Goal: Information Seeking & Learning: Learn about a topic

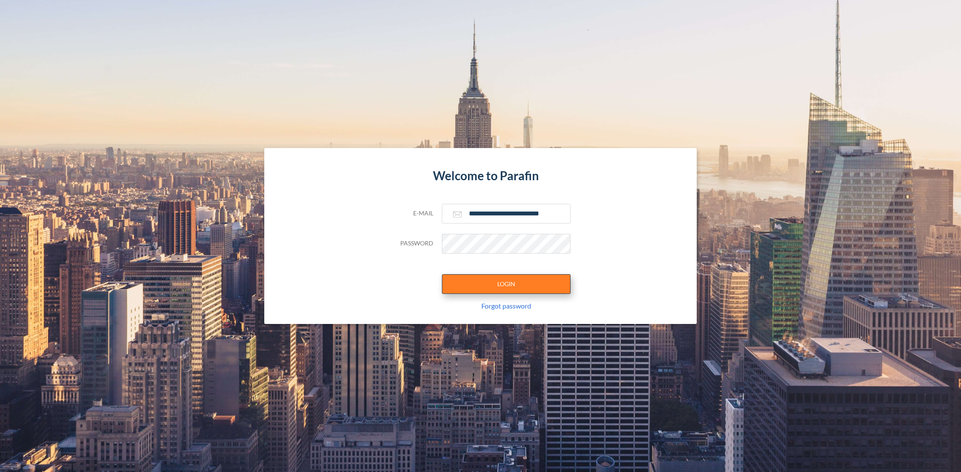
click at [521, 284] on button "LOGIN" at bounding box center [506, 284] width 129 height 20
type input "**********"
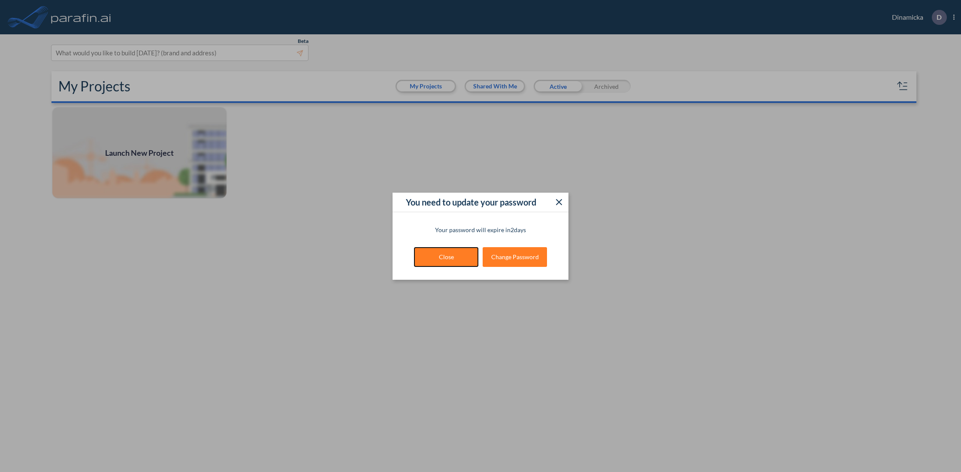
click at [442, 259] on button "Close" at bounding box center [446, 257] width 64 height 20
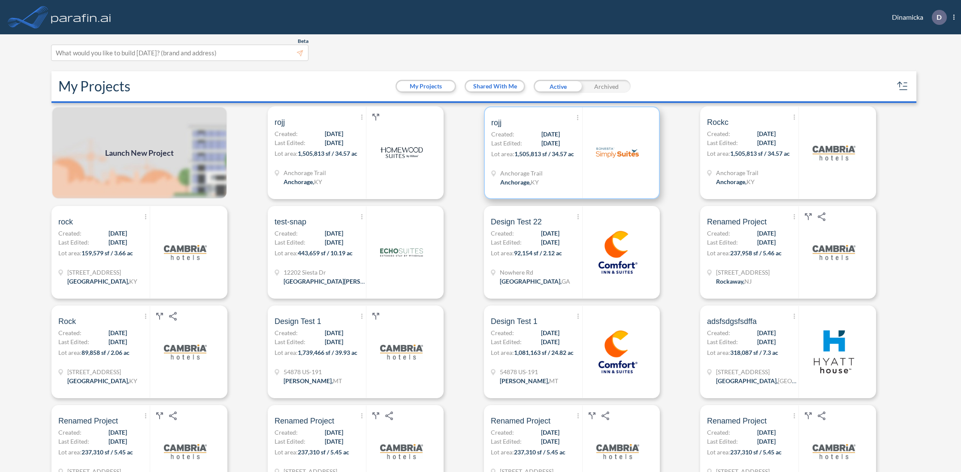
click at [554, 181] on div "Anchorage Trail Anchorage , KY" at bounding box center [536, 179] width 91 height 20
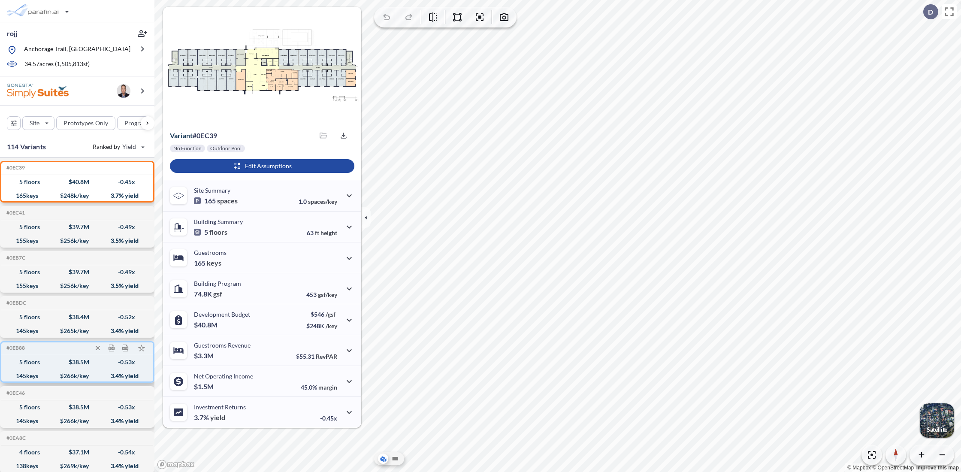
click at [80, 376] on div "$ 266 k/key" at bounding box center [74, 376] width 29 height 0
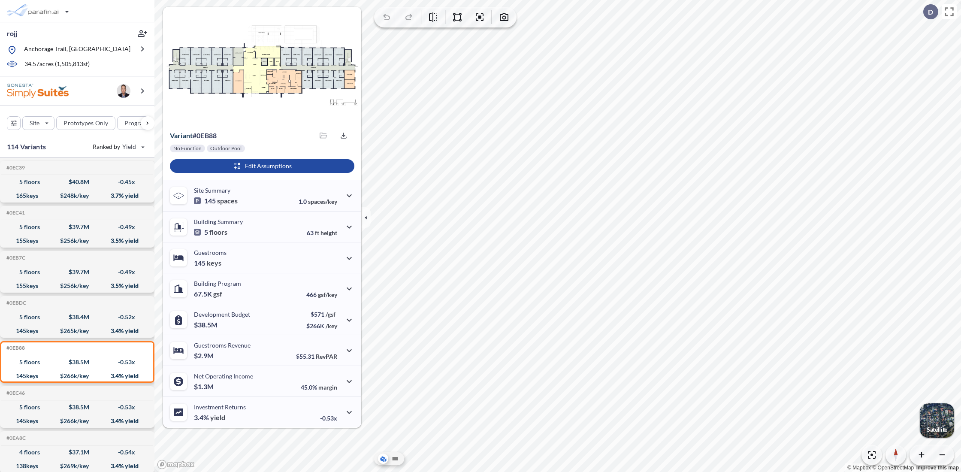
click at [934, 419] on div "button" at bounding box center [937, 420] width 34 height 34
click at [352, 196] on icon "button" at bounding box center [349, 195] width 10 height 10
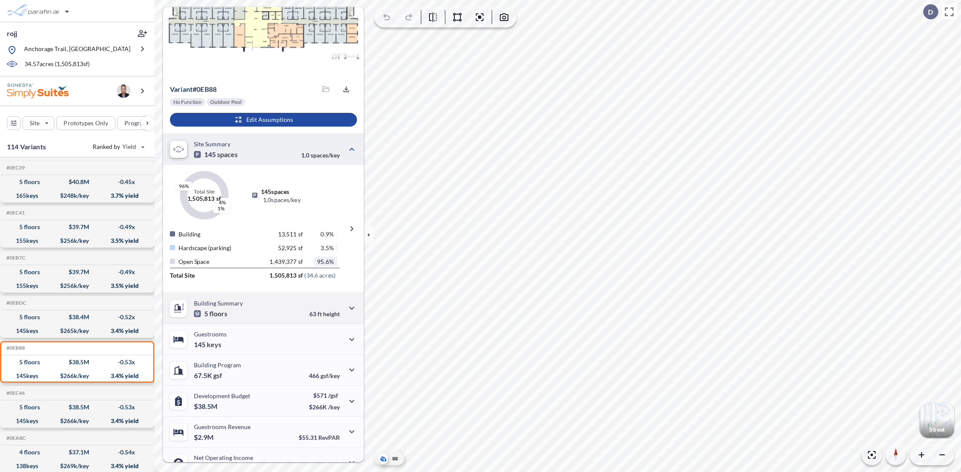
scroll to position [66, 0]
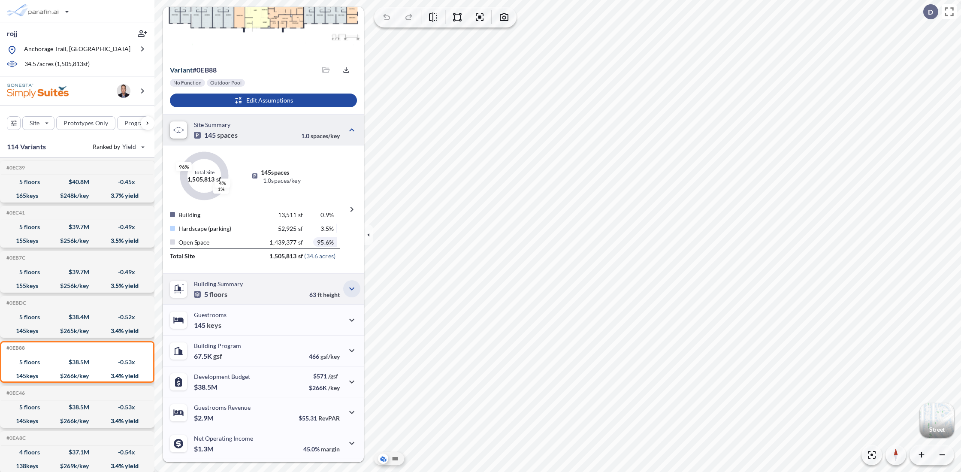
click at [349, 288] on icon "button" at bounding box center [352, 289] width 10 height 10
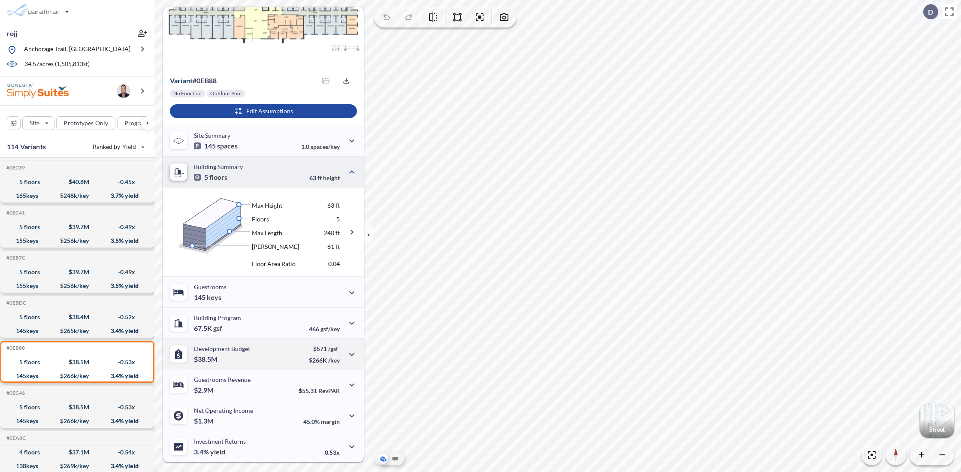
scroll to position [54, 0]
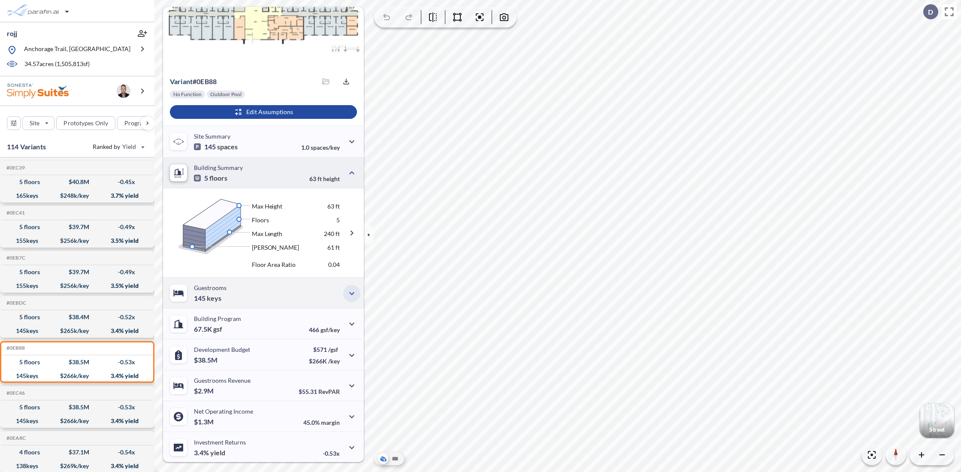
click at [352, 294] on icon "button" at bounding box center [352, 293] width 10 height 10
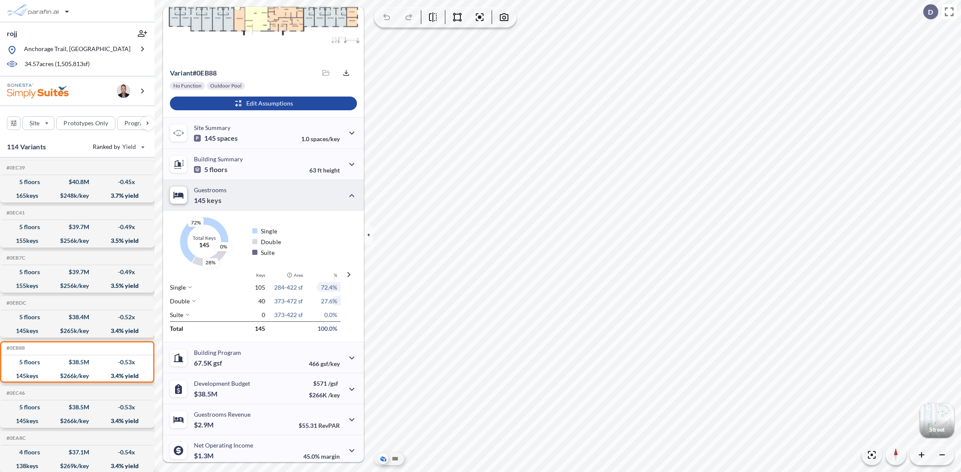
scroll to position [79, 0]
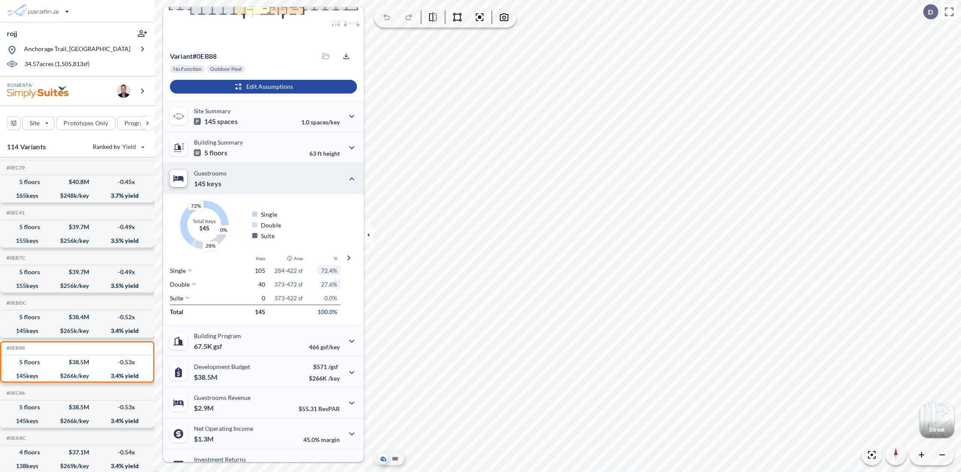
click at [190, 269] on icon at bounding box center [189, 270] width 5 height 5
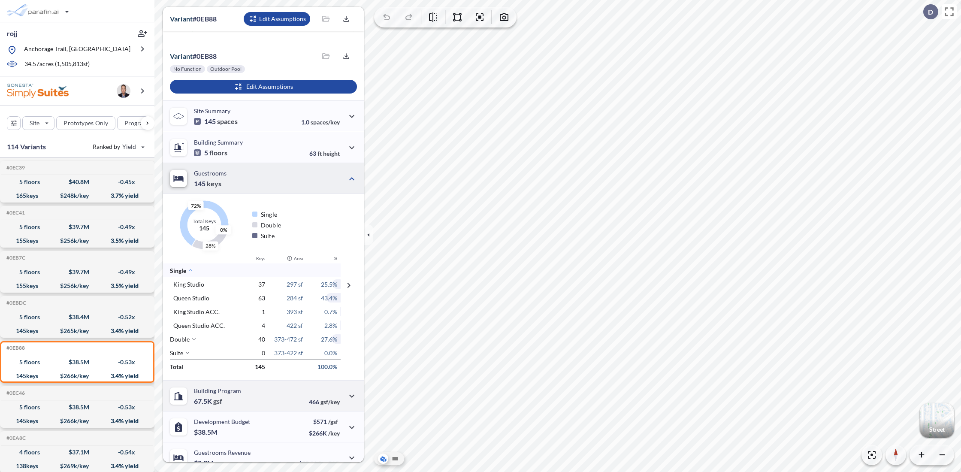
scroll to position [151, 0]
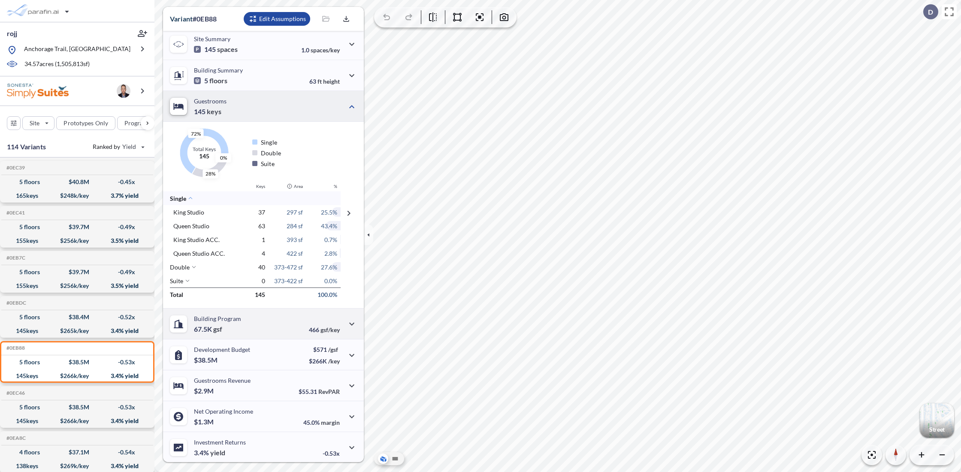
click at [349, 322] on icon "button" at bounding box center [352, 324] width 10 height 10
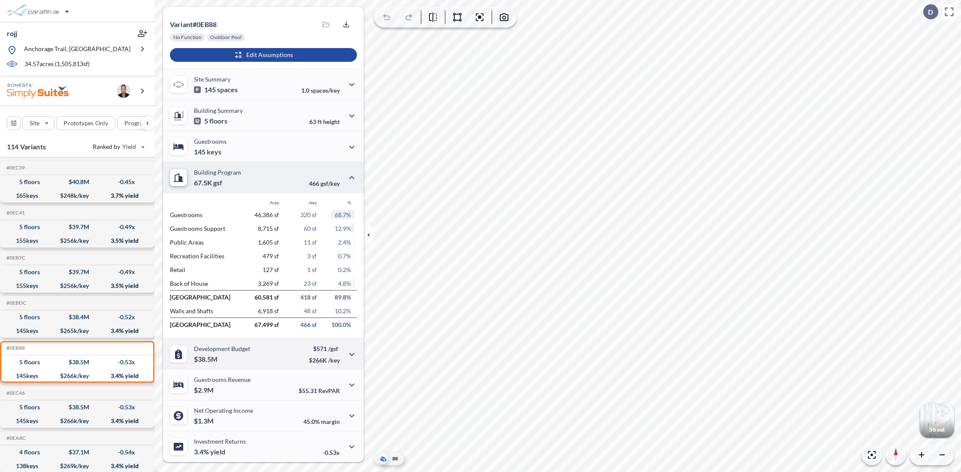
scroll to position [110, 0]
click at [350, 355] on icon "button" at bounding box center [352, 355] width 10 height 10
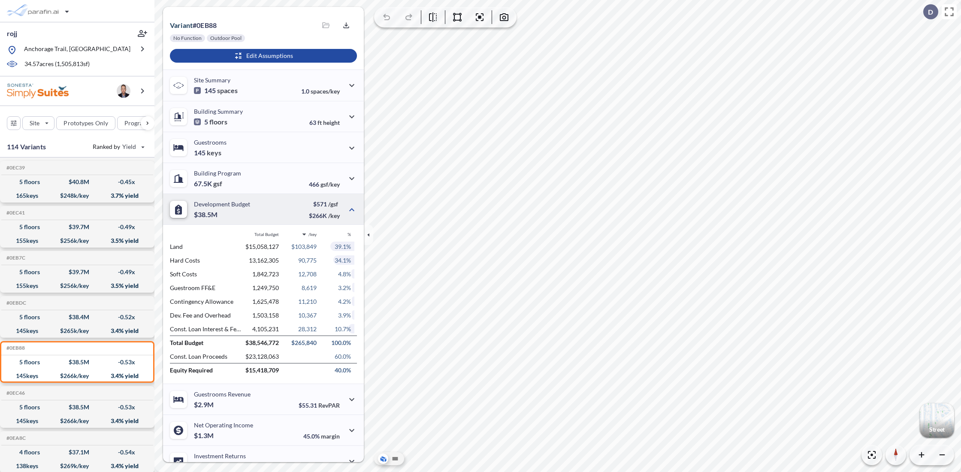
scroll to position [124, 0]
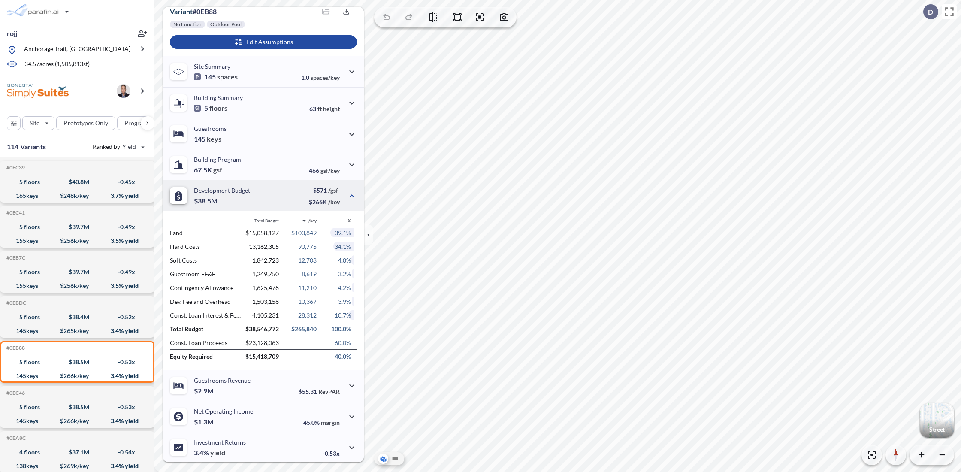
drag, startPoint x: 263, startPoint y: 343, endPoint x: 285, endPoint y: 344, distance: 21.5
click at [285, 343] on div "Const. Loan Proceeds $23,128,063 60.0%" at bounding box center [263, 343] width 187 height 14
click at [348, 385] on icon "button" at bounding box center [352, 386] width 10 height 10
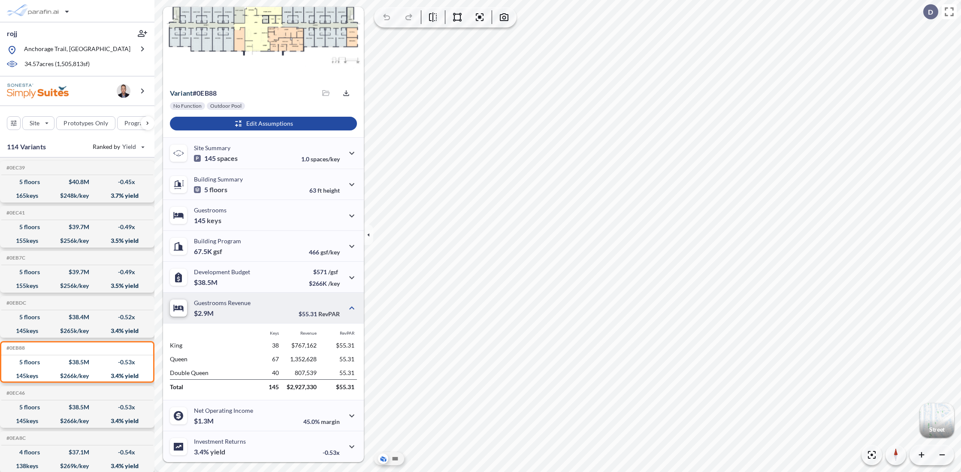
scroll to position [42, 0]
click at [351, 419] on icon "button" at bounding box center [352, 416] width 10 height 10
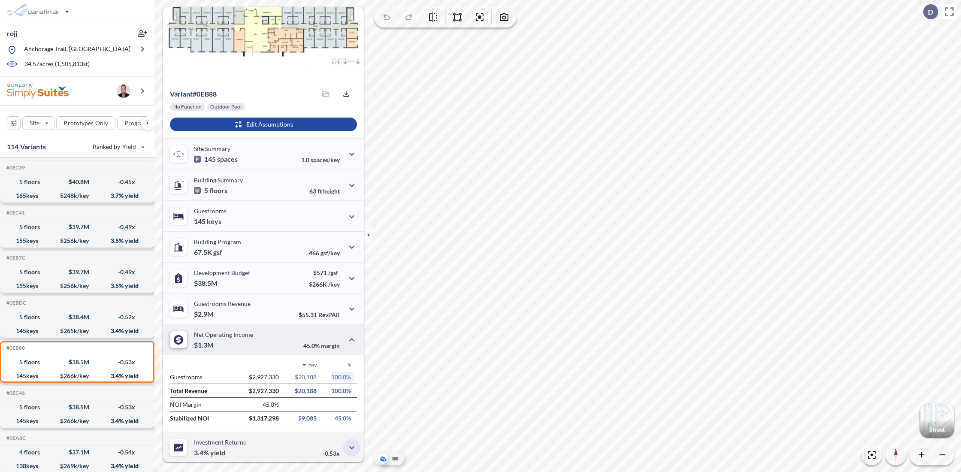
click at [349, 442] on icon "button" at bounding box center [352, 447] width 10 height 10
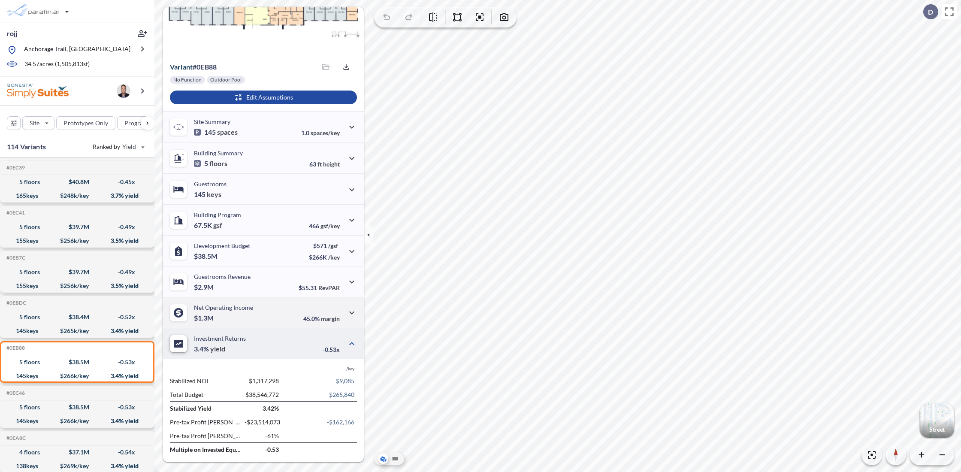
scroll to position [25, 0]
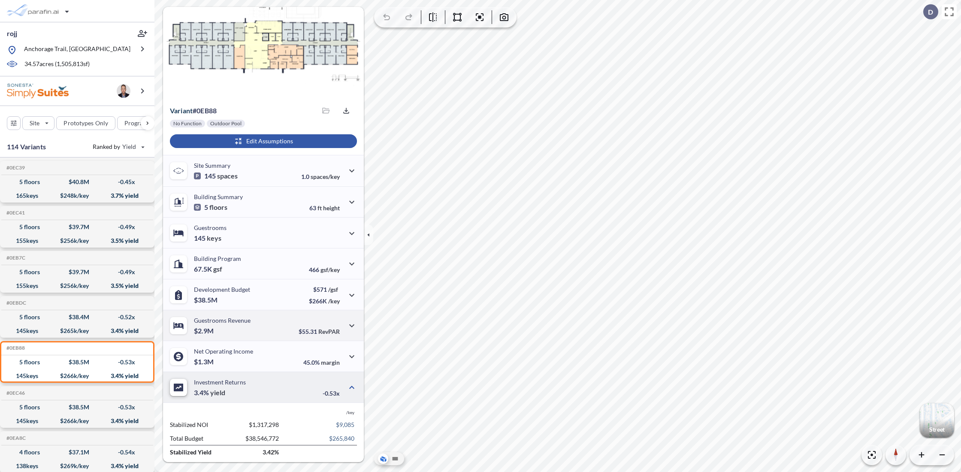
click at [260, 138] on div "button" at bounding box center [263, 141] width 187 height 14
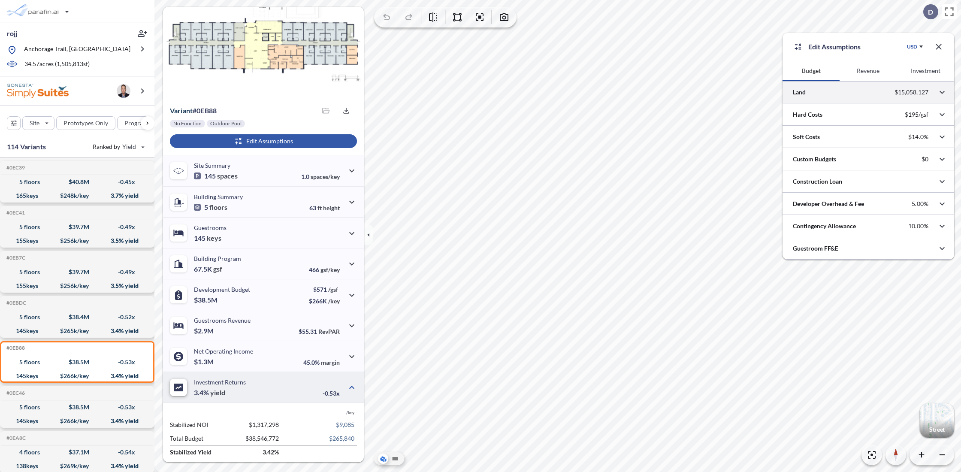
click at [886, 89] on div at bounding box center [869, 92] width 172 height 22
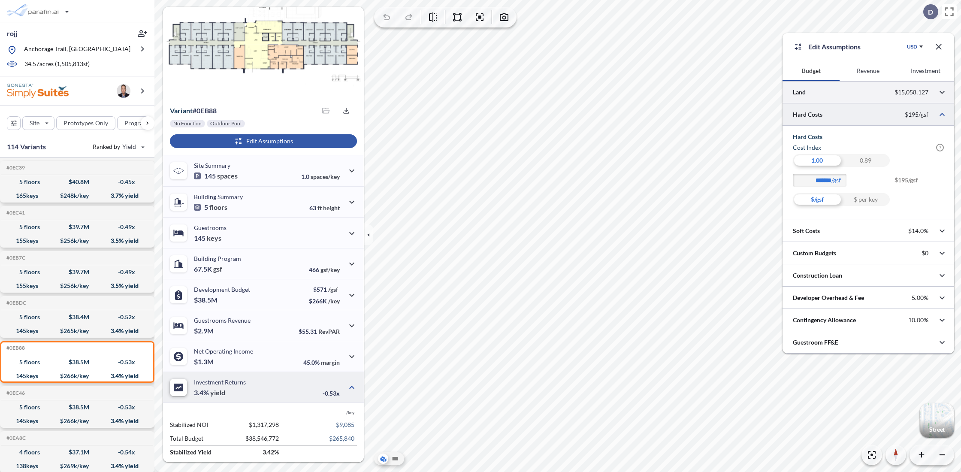
click at [873, 67] on button "Revenue" at bounding box center [868, 70] width 57 height 21
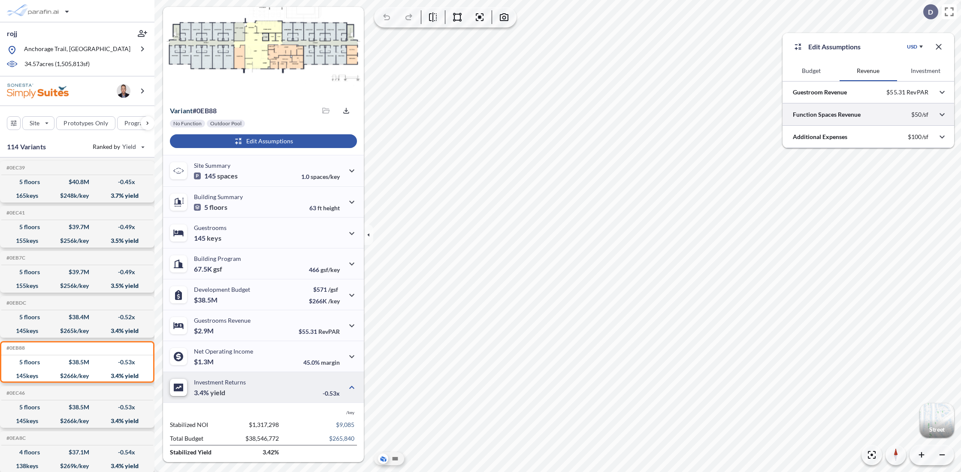
click at [869, 111] on div at bounding box center [869, 114] width 172 height 22
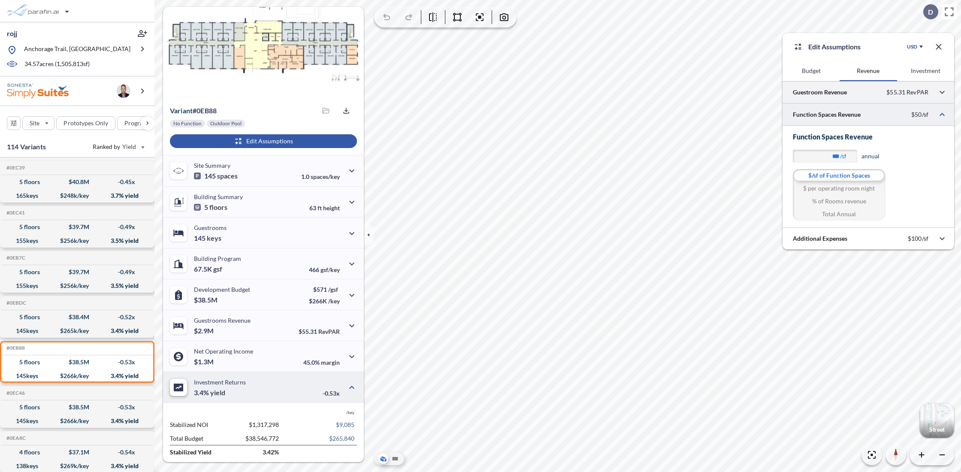
click at [862, 94] on div at bounding box center [869, 92] width 172 height 22
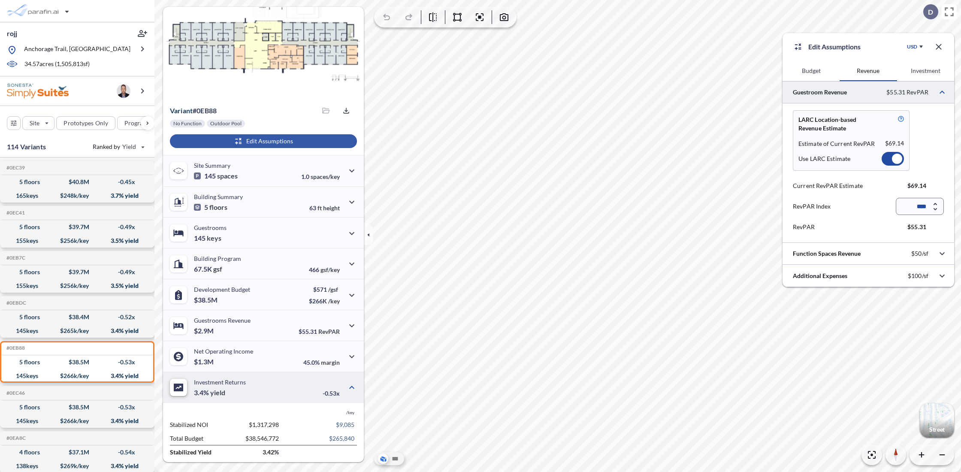
click at [921, 73] on button "Investment" at bounding box center [925, 70] width 57 height 21
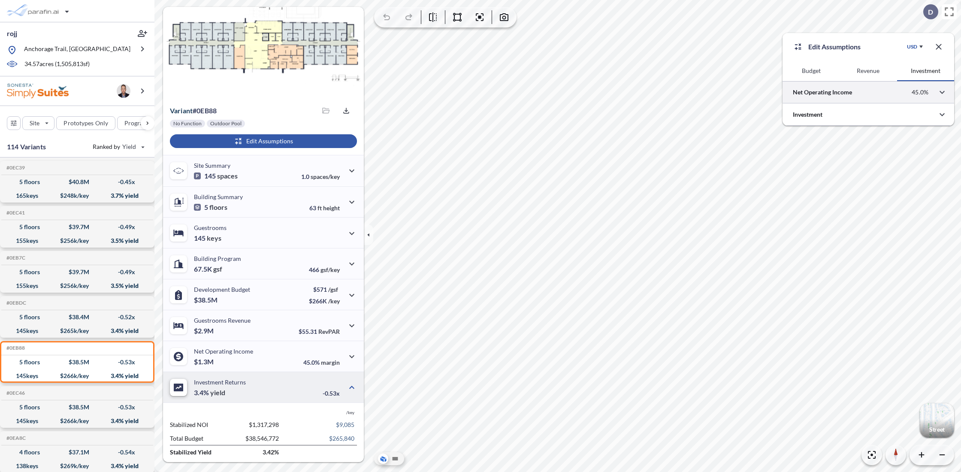
click at [844, 88] on div at bounding box center [869, 92] width 172 height 22
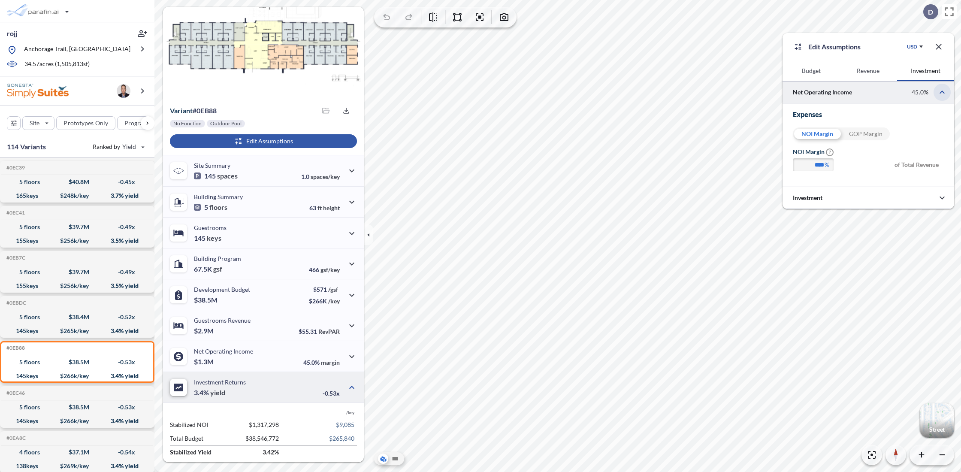
click at [941, 93] on icon "button" at bounding box center [942, 92] width 10 height 10
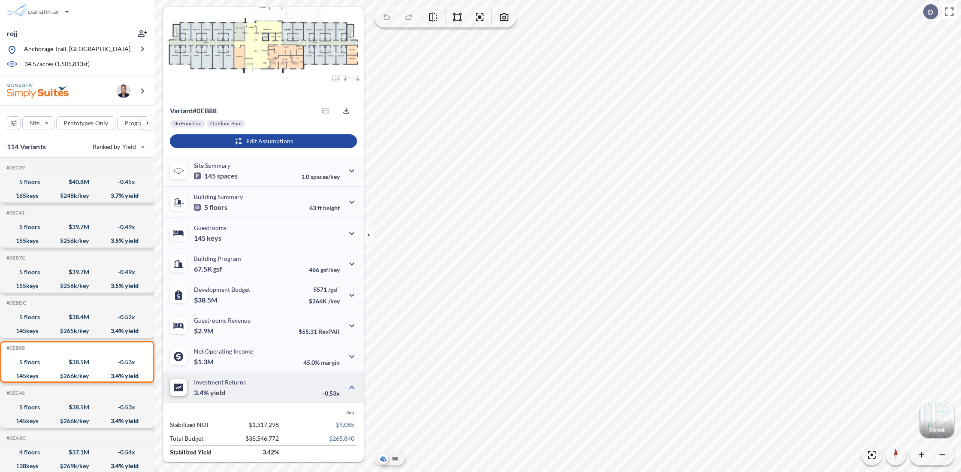
scroll to position [662, 0]
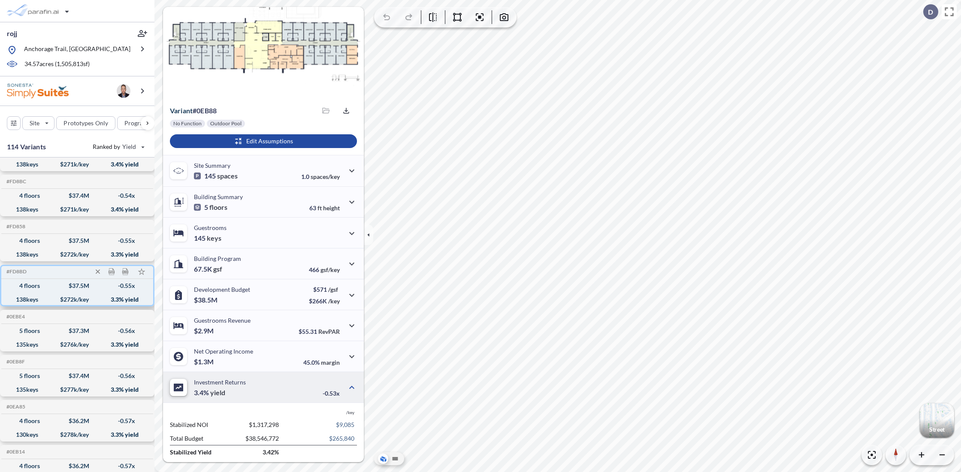
click at [51, 282] on div "4 floors $ 37.5 M -0.55 x" at bounding box center [77, 286] width 145 height 14
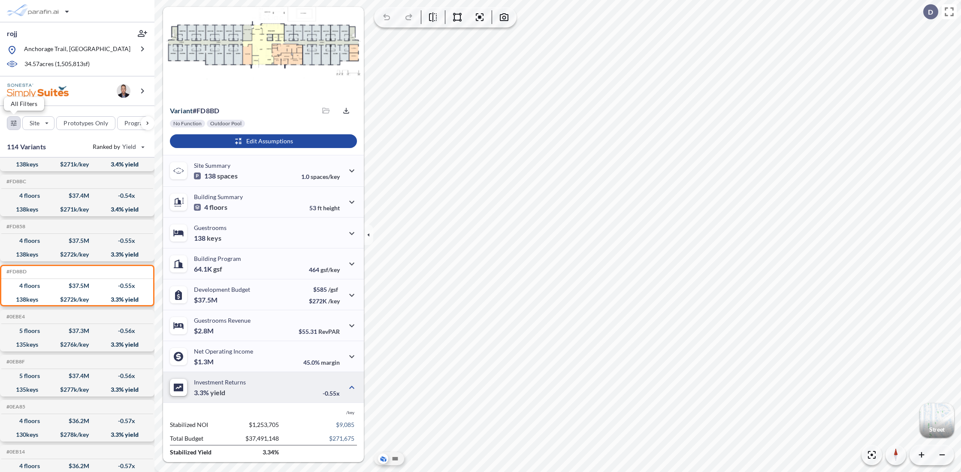
click at [15, 121] on div "button" at bounding box center [13, 123] width 13 height 13
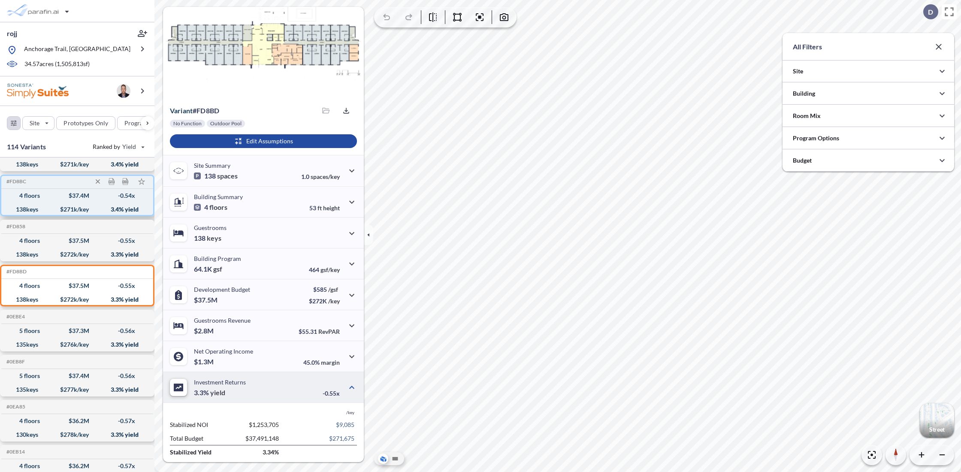
scroll to position [429036, 428864]
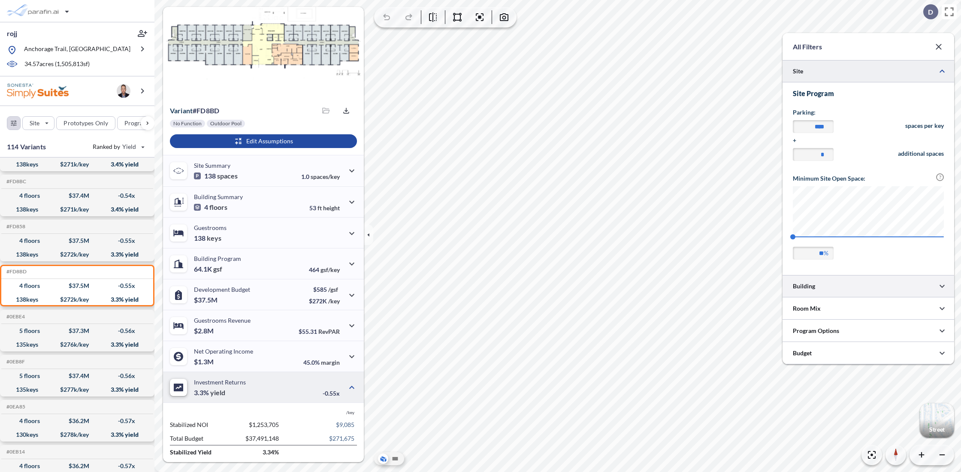
click at [865, 283] on div at bounding box center [869, 286] width 172 height 22
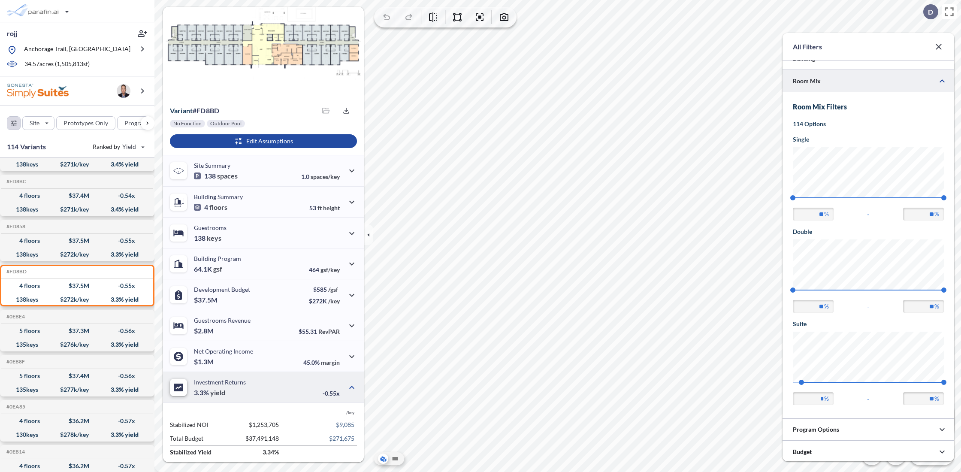
scroll to position [0, 0]
click at [936, 50] on icon "button" at bounding box center [939, 47] width 10 height 10
